Goal: Navigation & Orientation: Find specific page/section

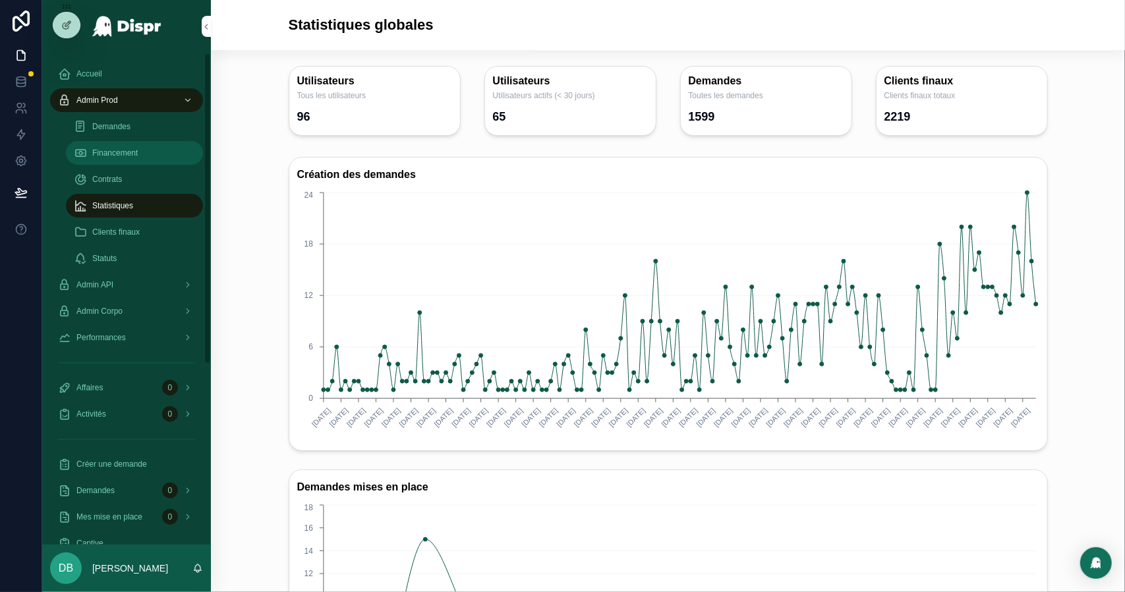
click at [150, 156] on div "Financement" at bounding box center [134, 152] width 121 height 21
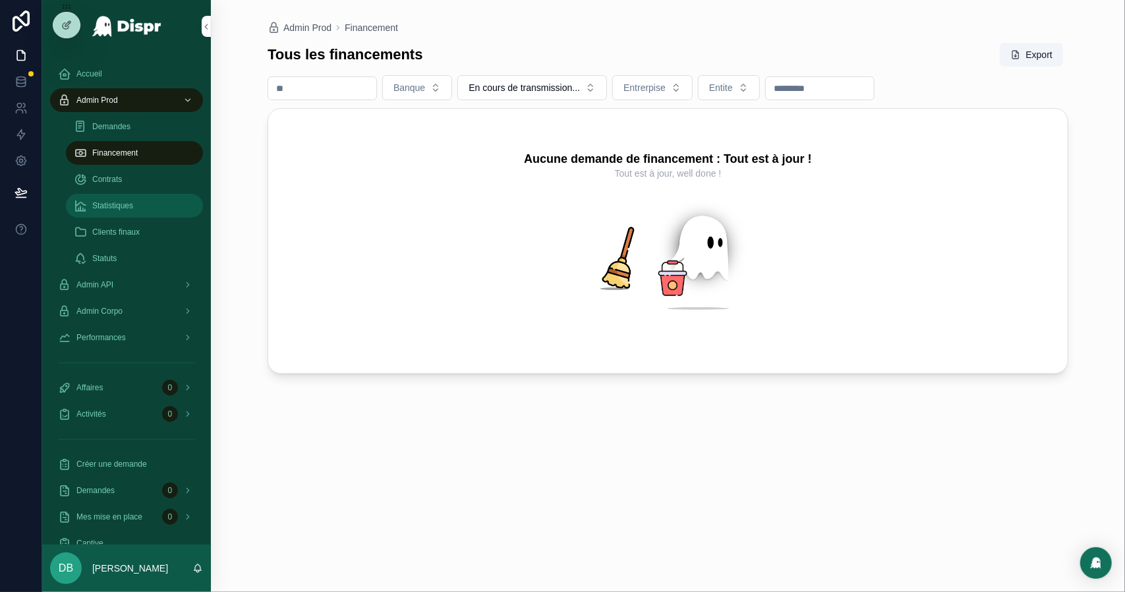
click at [132, 216] on link "Statistiques" at bounding box center [134, 206] width 137 height 24
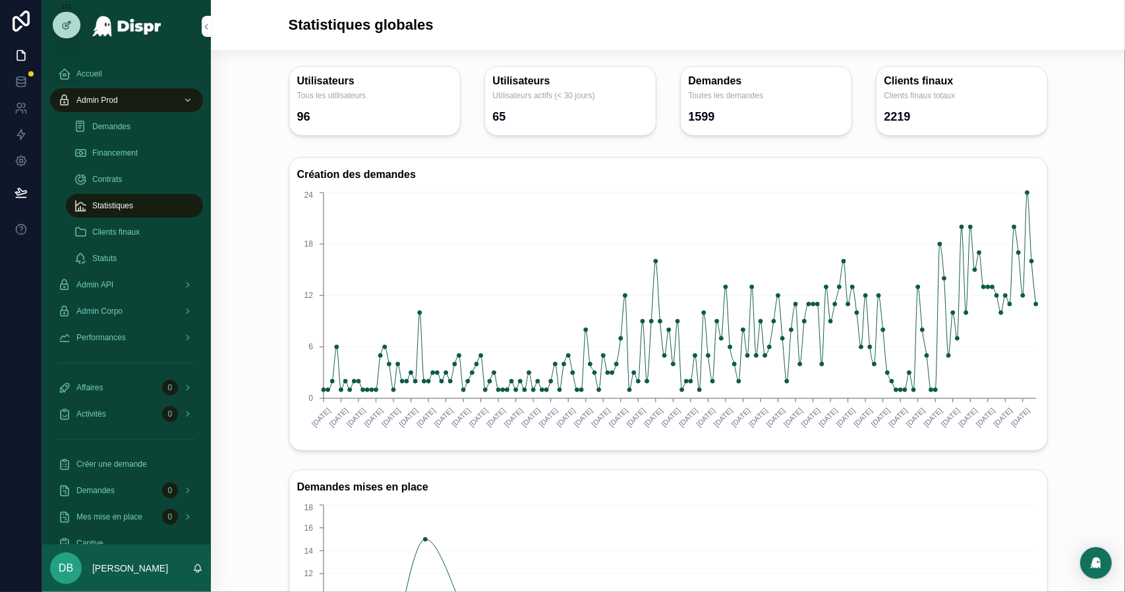
drag, startPoint x: 130, startPoint y: 213, endPoint x: 128, endPoint y: 201, distance: 12.2
drag, startPoint x: 128, startPoint y: 201, endPoint x: 225, endPoint y: 135, distance: 117.2
click at [225, 135] on div "Utilisateurs Tous les utilisateurs 96 Utilisateurs Utilisateurs actifs (< 30 jo…" at bounding box center [667, 101] width 893 height 80
